Goal: Task Accomplishment & Management: Complete application form

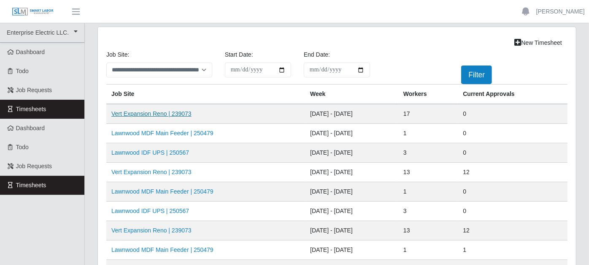
click at [179, 111] on link "Vert Expansion Reno | 239073" at bounding box center [151, 113] width 80 height 7
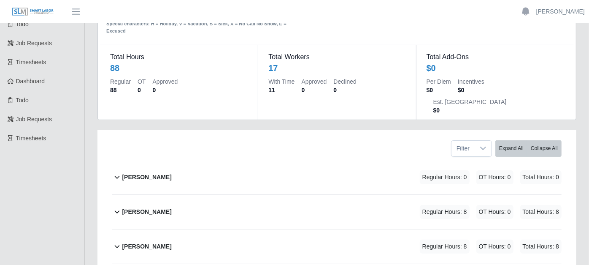
scroll to position [94, 0]
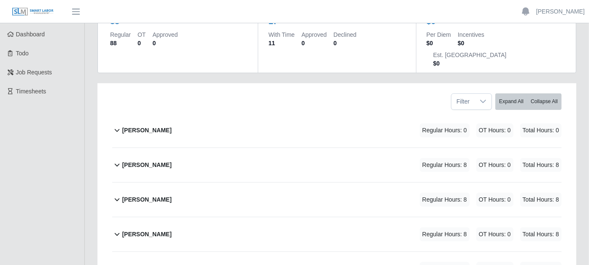
click at [116, 160] on icon at bounding box center [117, 165] width 10 height 10
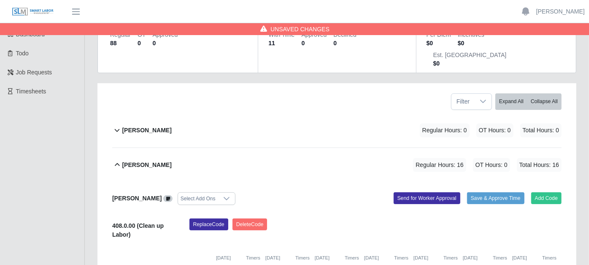
type input "*"
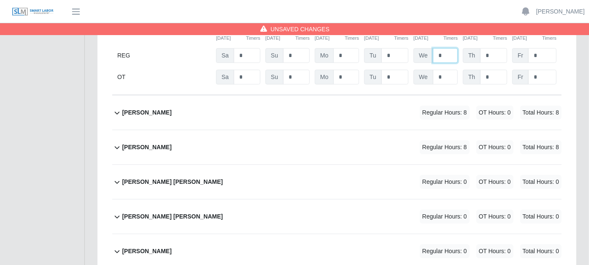
scroll to position [328, 0]
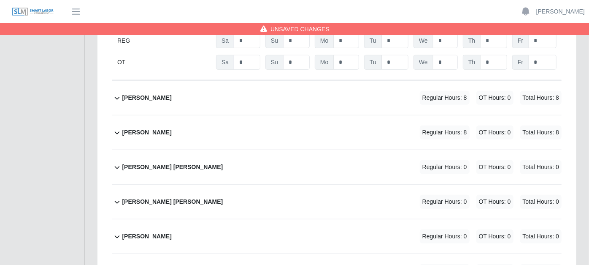
click at [117, 127] on icon at bounding box center [117, 132] width 10 height 10
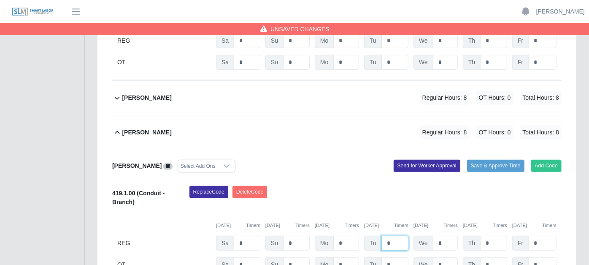
click at [405, 235] on input "*" at bounding box center [394, 242] width 27 height 15
type input "*"
click at [448, 235] on input "*" at bounding box center [445, 242] width 25 height 15
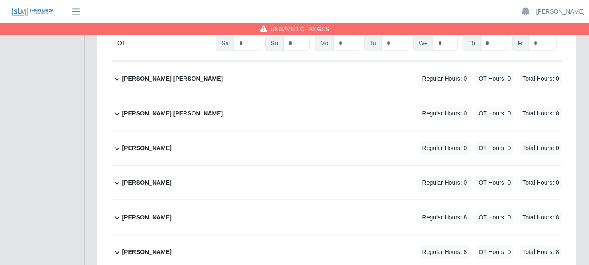
scroll to position [562, 0]
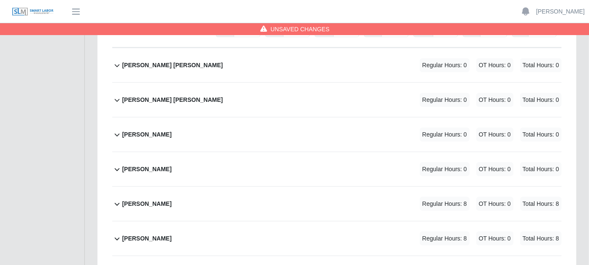
click at [116, 203] on icon at bounding box center [117, 204] width 5 height 3
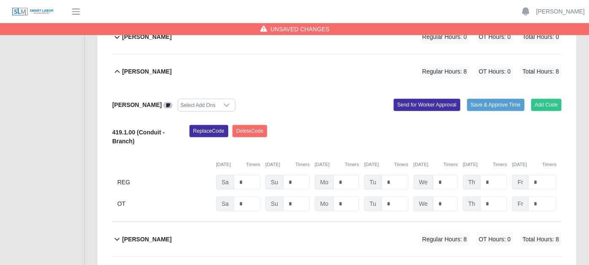
scroll to position [703, 0]
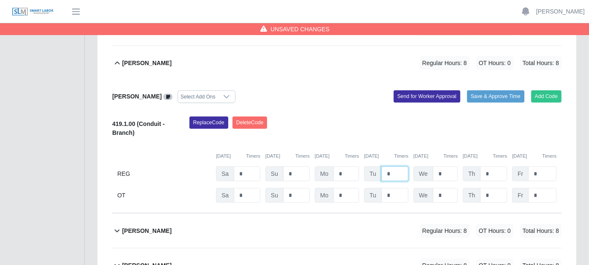
click at [395, 166] on input "*" at bounding box center [394, 173] width 27 height 15
type input "*"
click at [365, 189] on div "[PERSON_NAME] Select Add Ons Add Code Save & Approve Time Send for Worker Appro…" at bounding box center [336, 146] width 449 height 133
click at [116, 225] on icon at bounding box center [117, 230] width 10 height 10
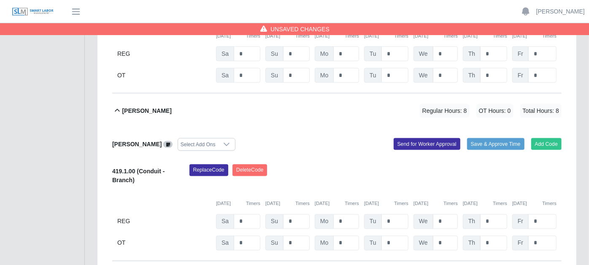
scroll to position [844, 0]
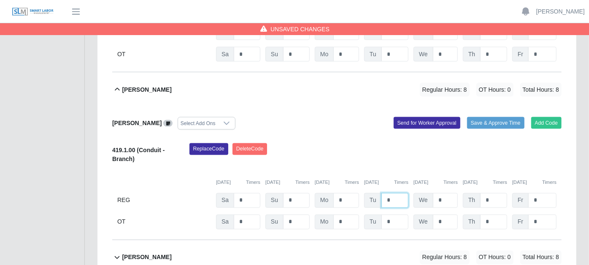
click at [397, 193] on input "*" at bounding box center [394, 200] width 27 height 15
type input "*"
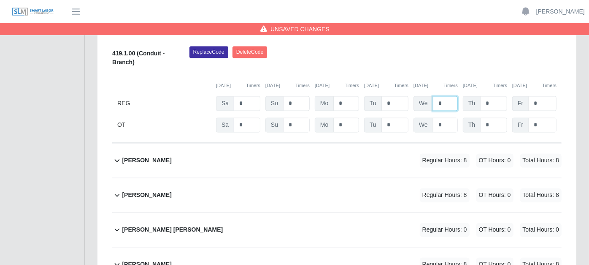
scroll to position [984, 0]
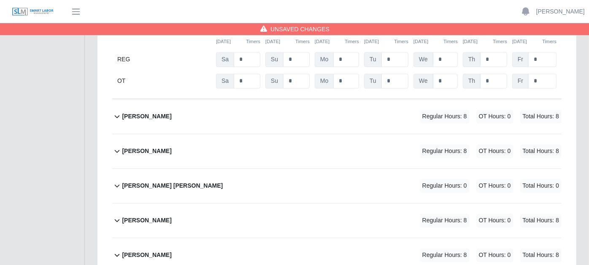
click at [117, 111] on icon at bounding box center [117, 116] width 10 height 10
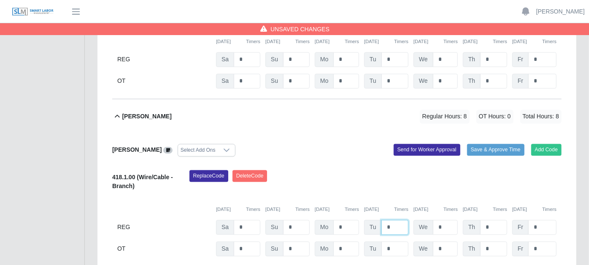
click at [395, 220] on input "*" at bounding box center [394, 227] width 27 height 15
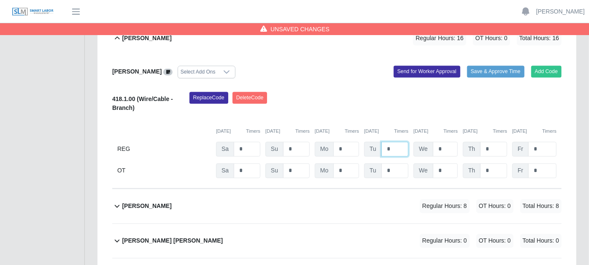
scroll to position [1078, 0]
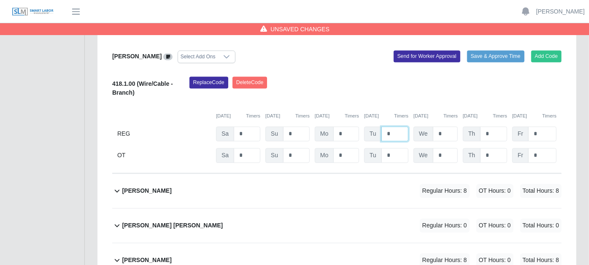
type input "*"
click at [118, 185] on icon at bounding box center [117, 190] width 10 height 10
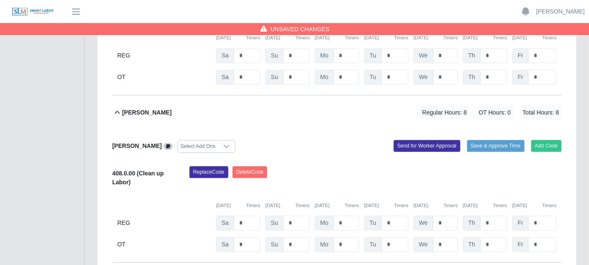
scroll to position [1219, 0]
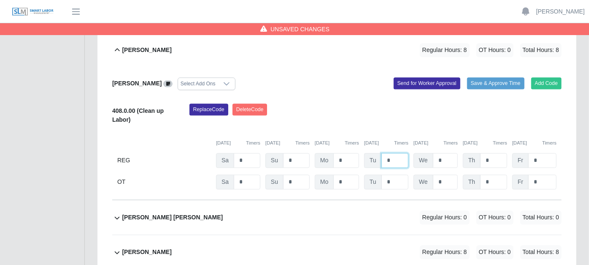
click at [392, 153] on input "*" at bounding box center [394, 160] width 27 height 15
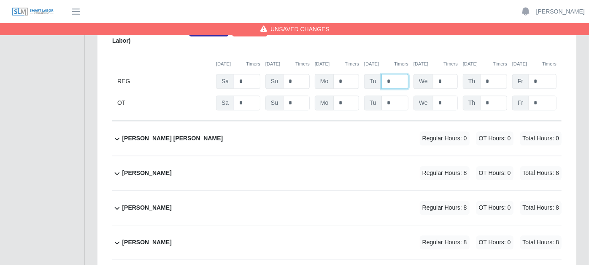
scroll to position [1313, 0]
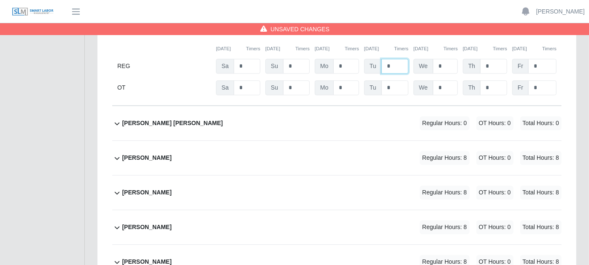
type input "*"
click at [117, 153] on icon at bounding box center [117, 158] width 10 height 10
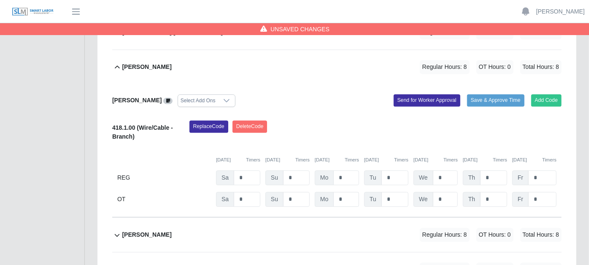
scroll to position [1406, 0]
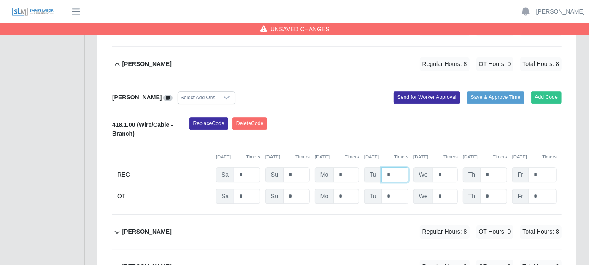
click at [399, 167] on input "*" at bounding box center [394, 174] width 27 height 15
type input "*"
click at [445, 167] on input "*" at bounding box center [445, 174] width 25 height 15
click at [118, 227] on icon at bounding box center [117, 232] width 10 height 10
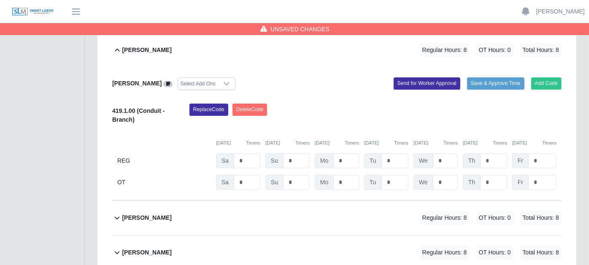
scroll to position [1594, 0]
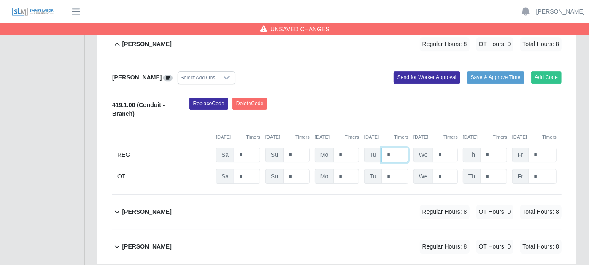
click at [399, 147] on input "*" at bounding box center [394, 154] width 27 height 15
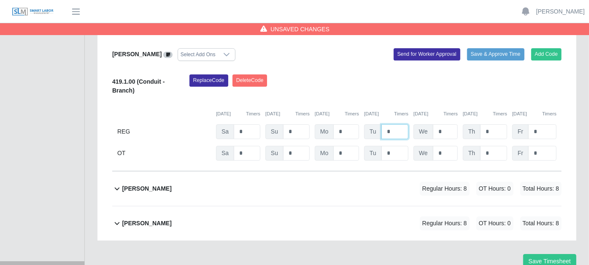
scroll to position [1630, 0]
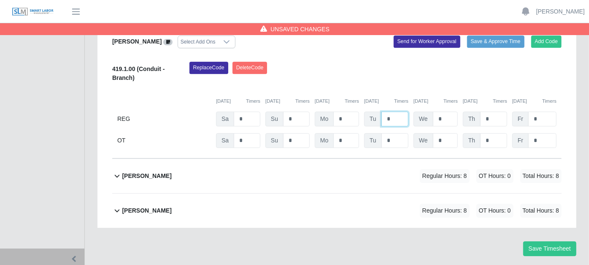
type input "*"
click at [118, 175] on icon at bounding box center [117, 176] width 5 height 3
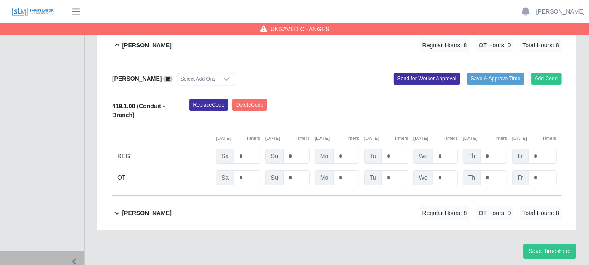
scroll to position [1762, 0]
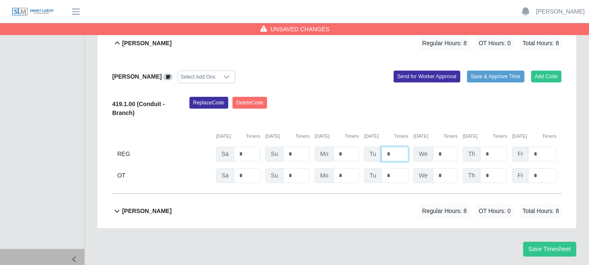
click at [393, 146] on input "*" at bounding box center [394, 153] width 27 height 15
type input "*"
click at [116, 205] on icon at bounding box center [117, 210] width 10 height 10
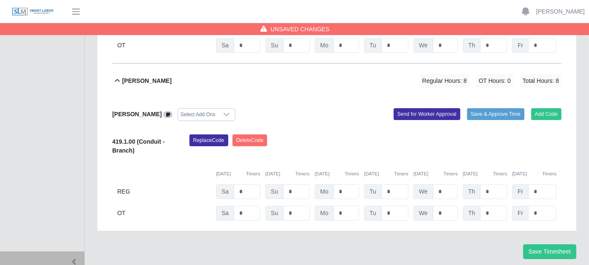
scroll to position [1894, 0]
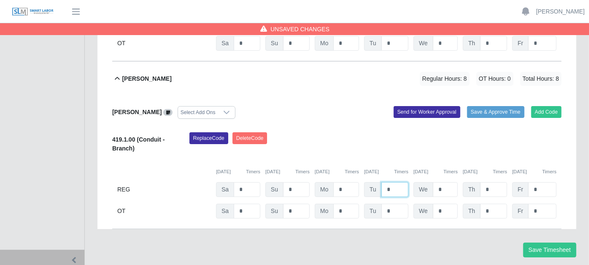
click at [397, 182] on input "*" at bounding box center [394, 189] width 27 height 15
type input "*"
click at [447, 182] on input "*" at bounding box center [445, 189] width 25 height 15
click at [536, 242] on button "Save Timesheet" at bounding box center [549, 249] width 53 height 15
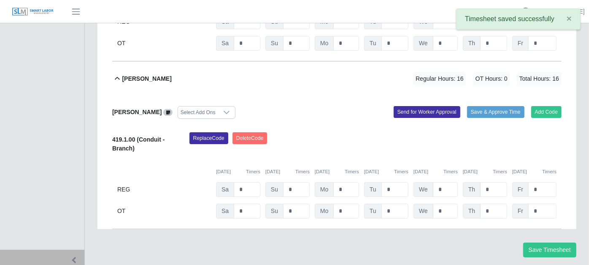
click at [118, 77] on icon at bounding box center [117, 78] width 5 height 3
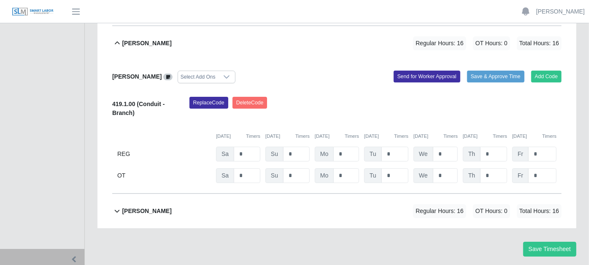
scroll to position [1715, 0]
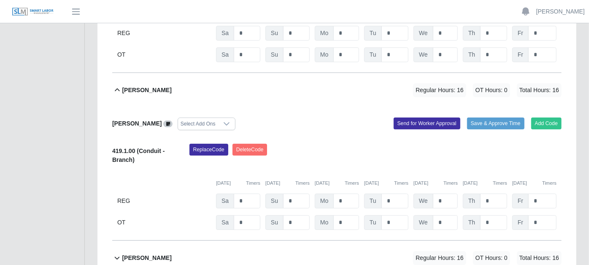
click at [115, 85] on icon at bounding box center [117, 90] width 10 height 10
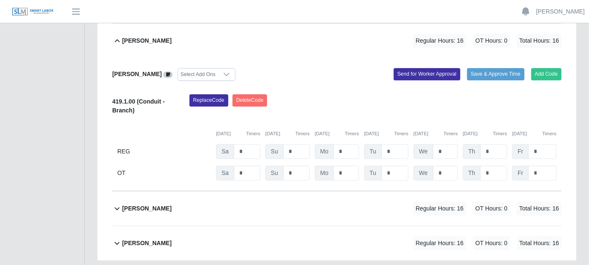
scroll to position [1583, 0]
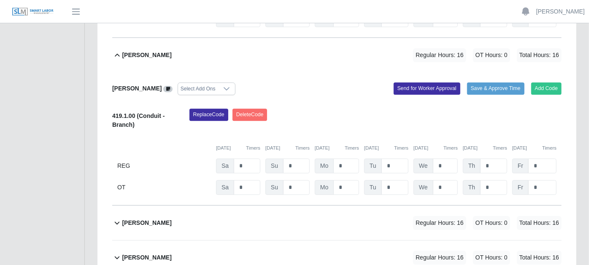
click at [116, 50] on icon at bounding box center [117, 55] width 10 height 10
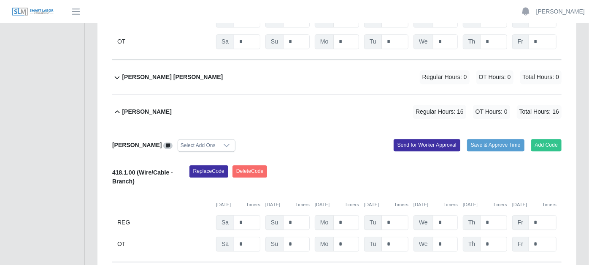
scroll to position [1356, 0]
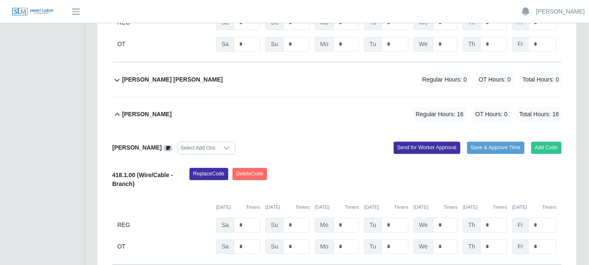
click at [118, 109] on icon at bounding box center [117, 114] width 10 height 10
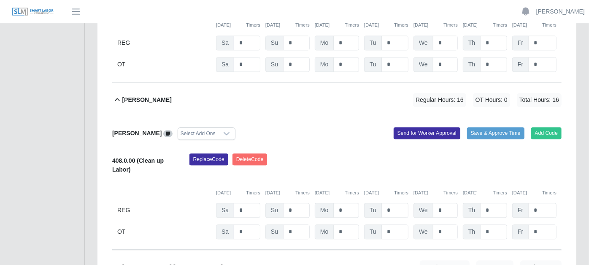
scroll to position [1122, 0]
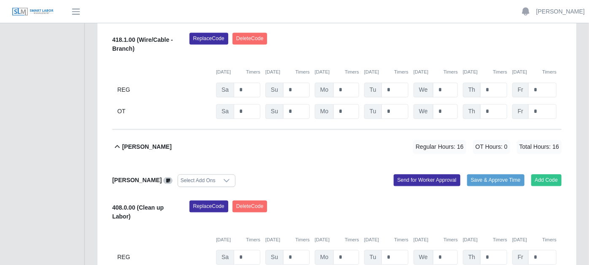
click at [118, 141] on icon at bounding box center [117, 146] width 10 height 10
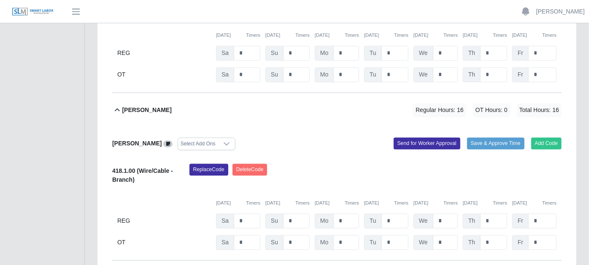
scroll to position [981, 0]
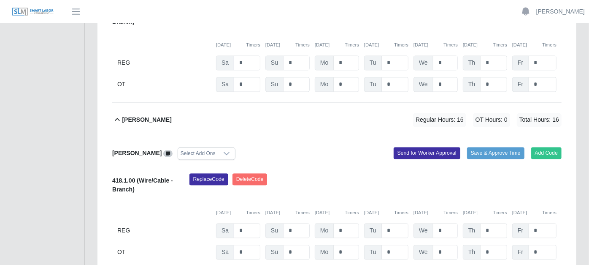
click at [119, 115] on icon at bounding box center [117, 120] width 10 height 10
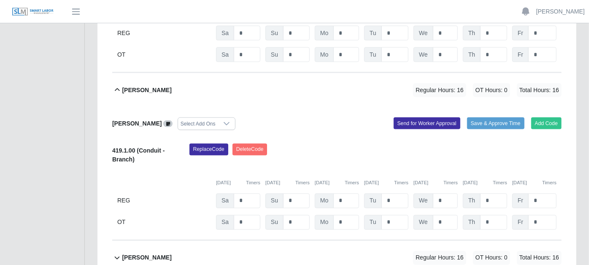
scroll to position [841, 0]
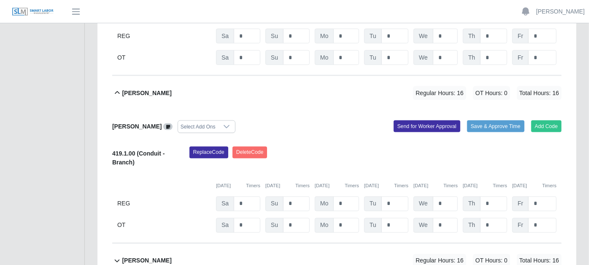
click at [116, 88] on icon at bounding box center [117, 93] width 10 height 10
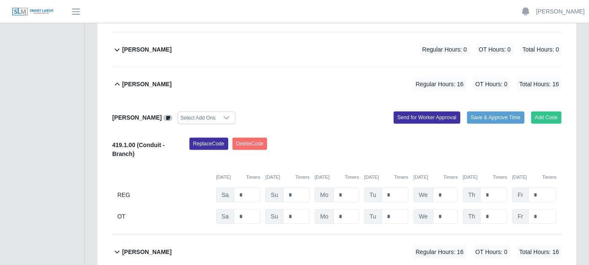
scroll to position [653, 0]
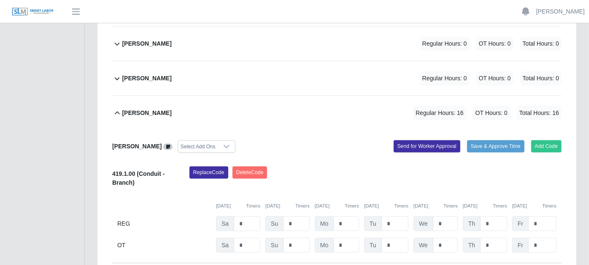
click at [114, 108] on icon at bounding box center [117, 113] width 10 height 10
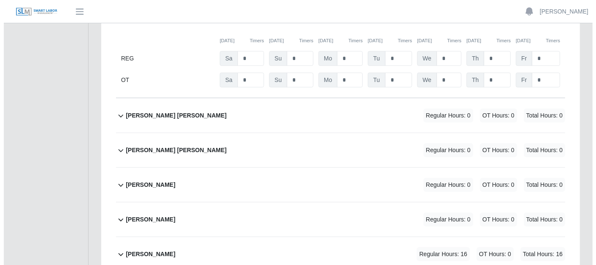
scroll to position [465, 0]
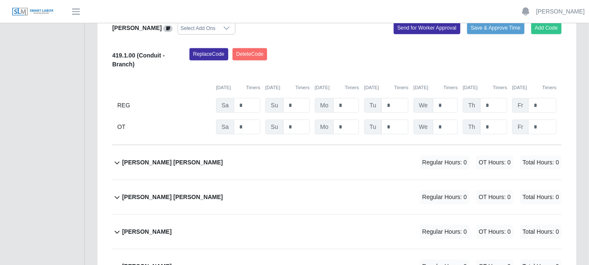
click at [118, 227] on icon at bounding box center [117, 232] width 10 height 10
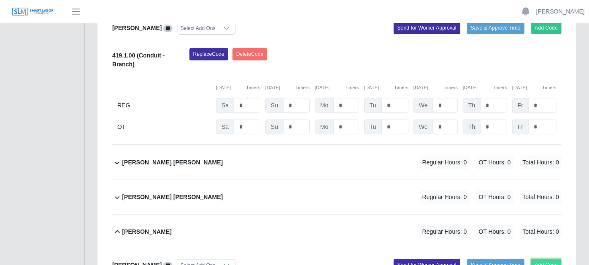
click at [549, 259] on button "Add Code" at bounding box center [546, 265] width 31 height 12
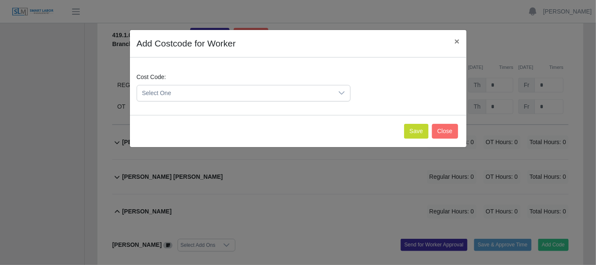
click at [341, 92] on icon at bounding box center [341, 92] width 7 height 7
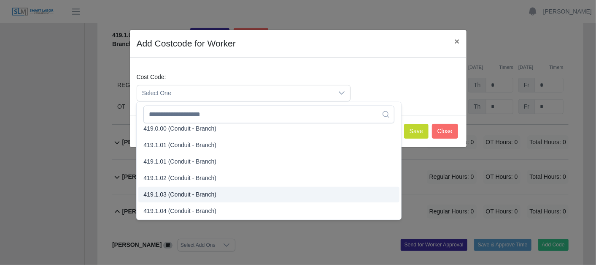
scroll to position [469, 0]
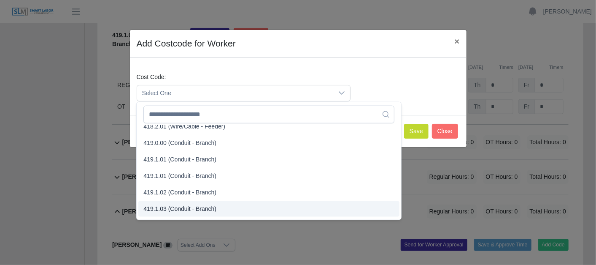
click at [173, 159] on span "419.1.01 (Conduit - Branch)" at bounding box center [179, 159] width 73 height 9
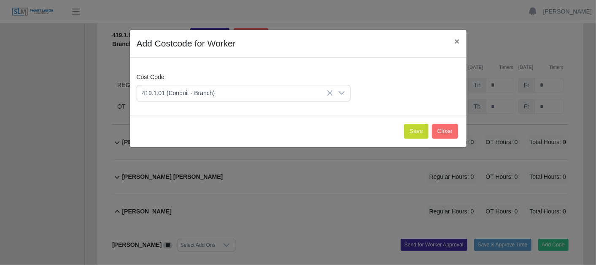
click at [328, 93] on icon at bounding box center [330, 92] width 7 height 7
click at [341, 92] on icon at bounding box center [341, 92] width 7 height 7
click at [418, 125] on button "Save" at bounding box center [416, 131] width 24 height 15
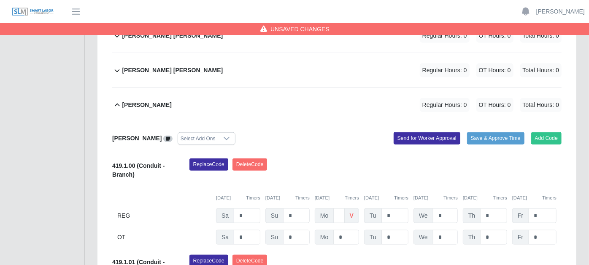
scroll to position [606, 0]
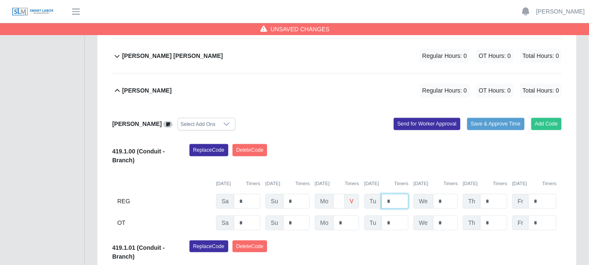
click at [394, 194] on input "*" at bounding box center [394, 201] width 27 height 15
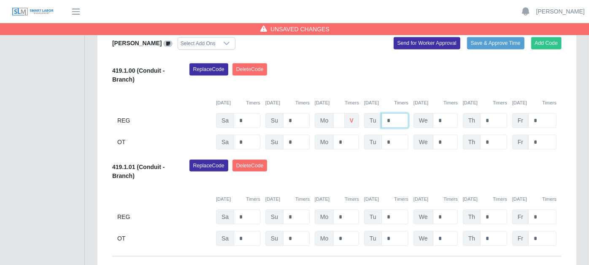
scroll to position [700, 0]
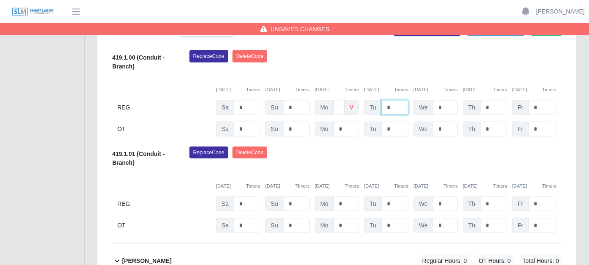
type input "*"
click at [450, 100] on input "*" at bounding box center [445, 107] width 25 height 15
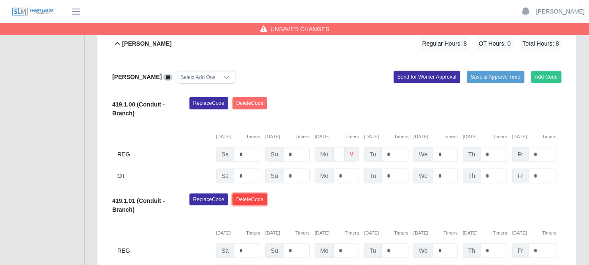
click at [262, 193] on button "Delete Code" at bounding box center [250, 199] width 35 height 12
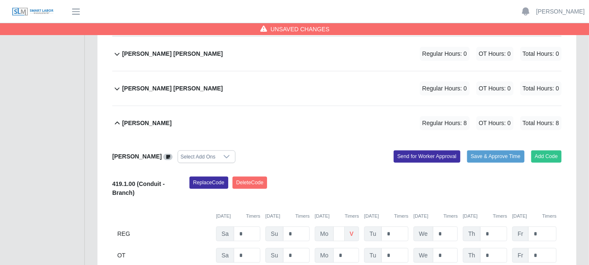
scroll to position [559, 0]
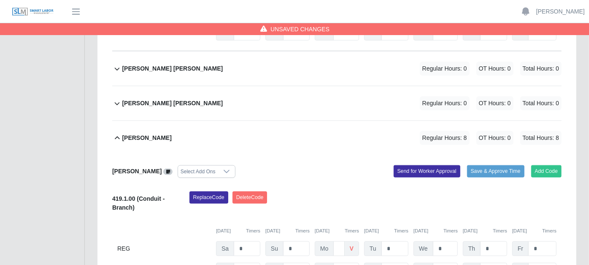
click at [117, 133] on icon at bounding box center [117, 138] width 10 height 10
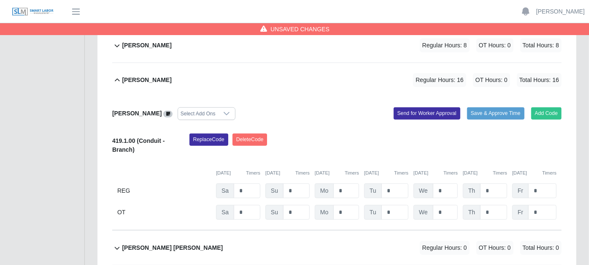
scroll to position [372, 0]
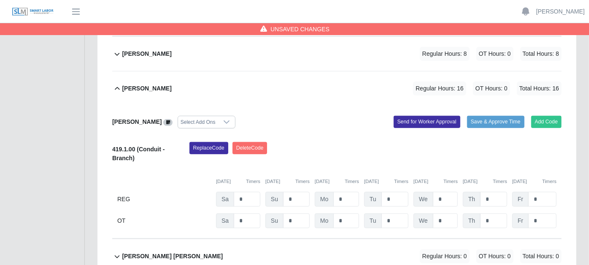
click at [116, 84] on icon at bounding box center [117, 89] width 10 height 10
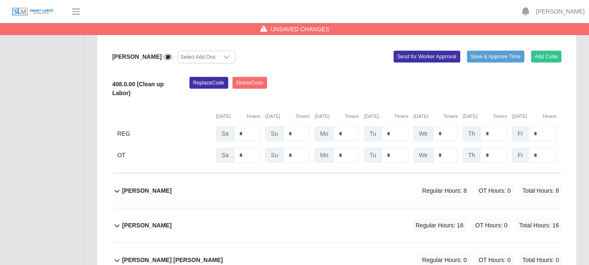
scroll to position [231, 0]
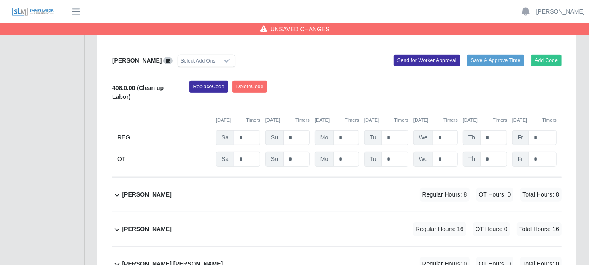
click at [119, 189] on icon at bounding box center [117, 194] width 10 height 10
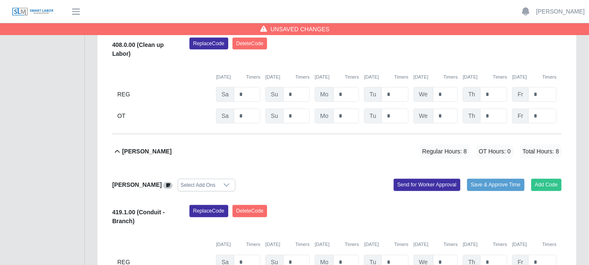
scroll to position [372, 0]
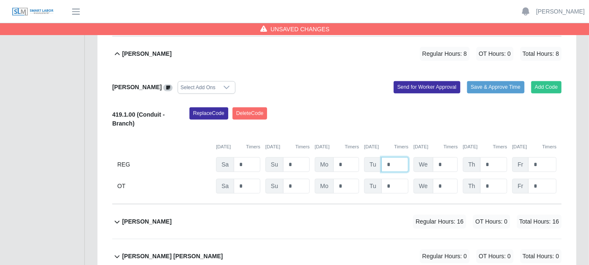
click at [400, 157] on input "*" at bounding box center [394, 164] width 27 height 15
type input "*"
click at [452, 157] on input "*" at bounding box center [445, 164] width 25 height 15
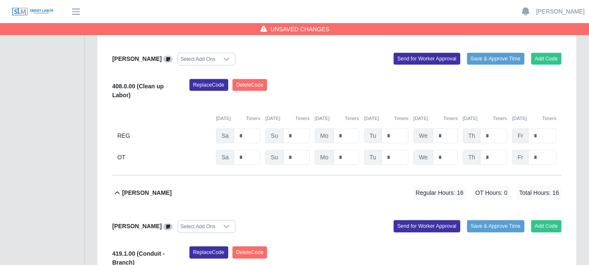
scroll to position [231, 0]
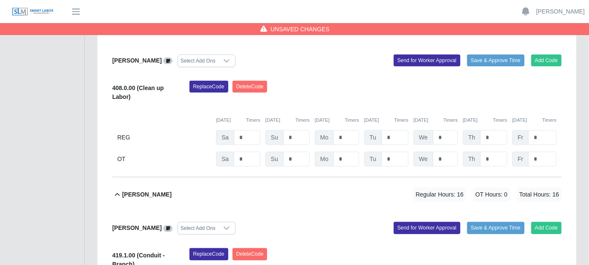
click at [119, 189] on icon at bounding box center [117, 194] width 10 height 10
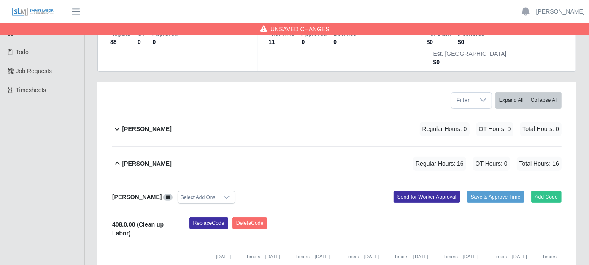
scroll to position [90, 0]
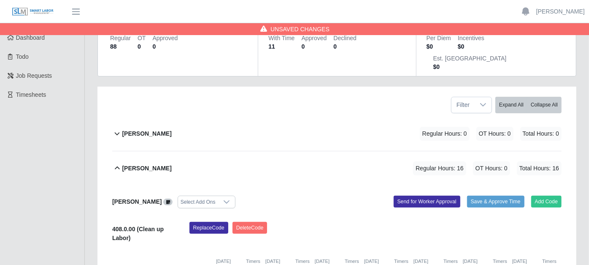
click at [116, 163] on icon at bounding box center [117, 168] width 10 height 10
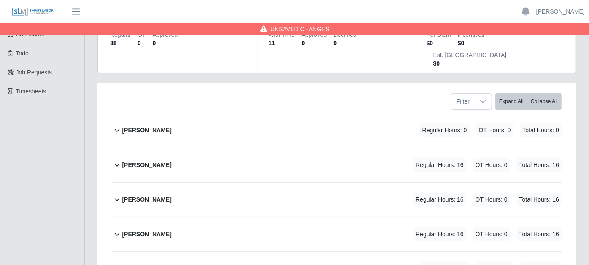
scroll to position [141, 0]
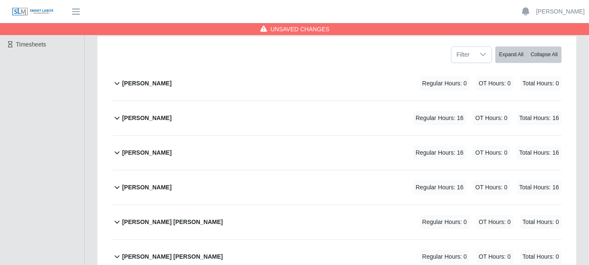
click at [120, 216] on icon at bounding box center [117, 221] width 10 height 10
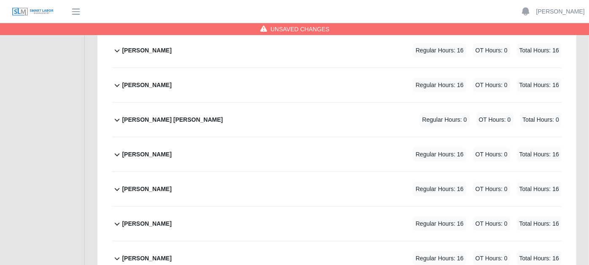
scroll to position [702, 0]
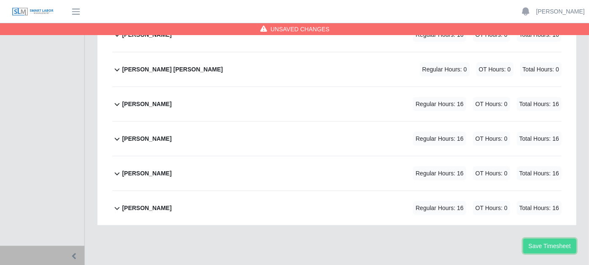
click at [544, 238] on button "Save Timesheet" at bounding box center [549, 245] width 53 height 15
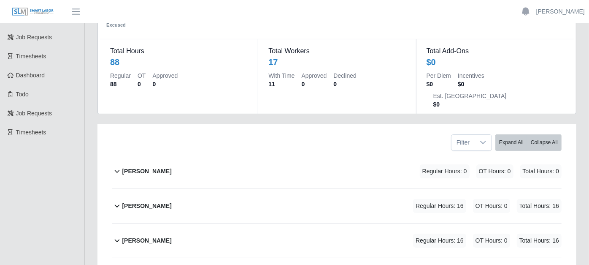
scroll to position [0, 0]
